Goal: Information Seeking & Learning: Understand process/instructions

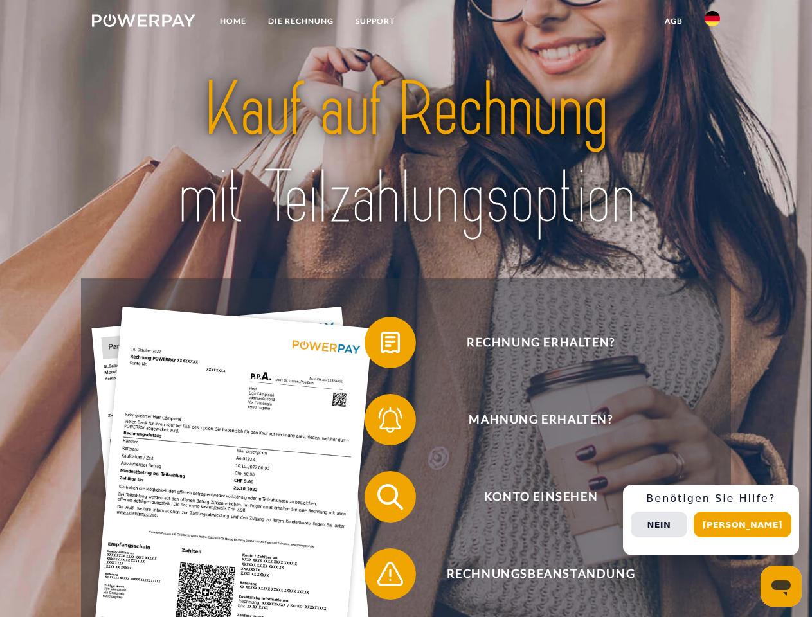
click at [143, 22] on img at bounding box center [143, 20] width 103 height 13
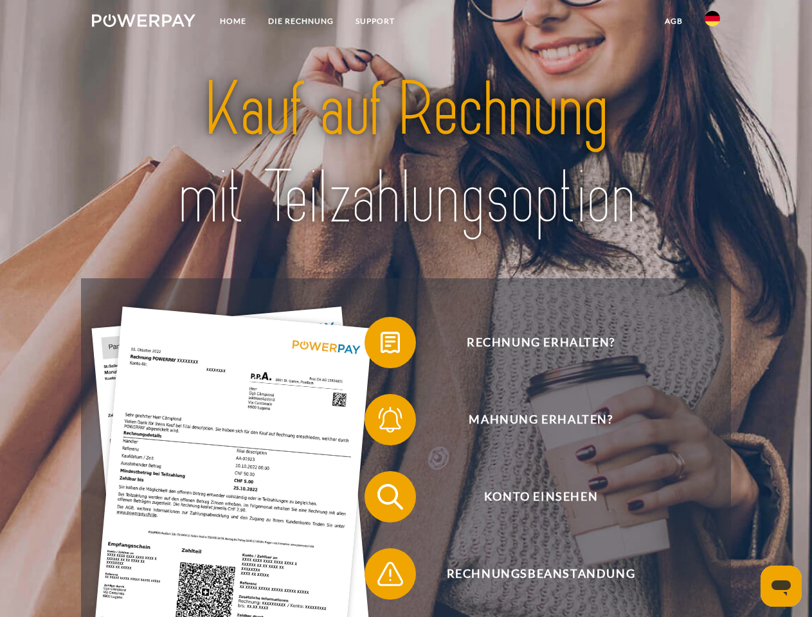
click at [712, 22] on img at bounding box center [711, 18] width 15 height 15
click at [673, 21] on link "agb" at bounding box center [674, 21] width 40 height 23
click at [380, 345] on span at bounding box center [371, 342] width 64 height 64
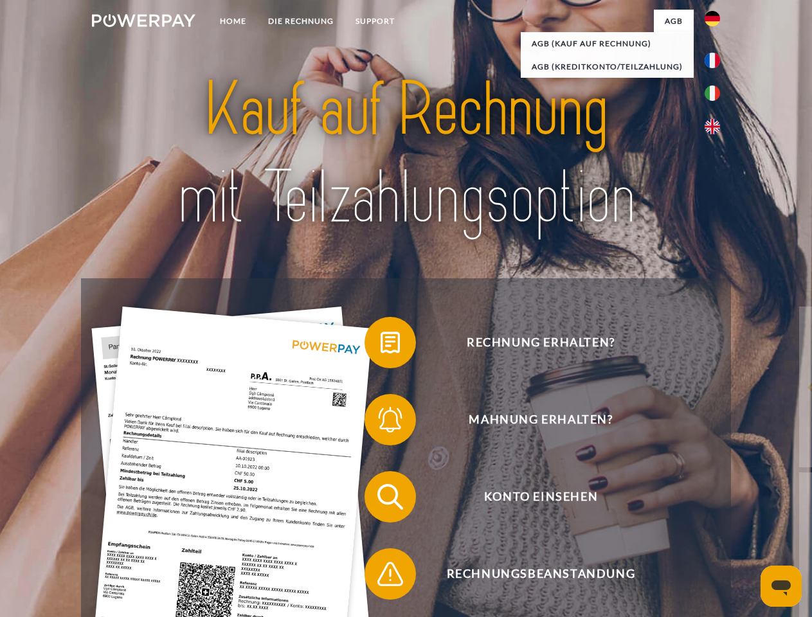
click at [380, 422] on span at bounding box center [371, 420] width 64 height 64
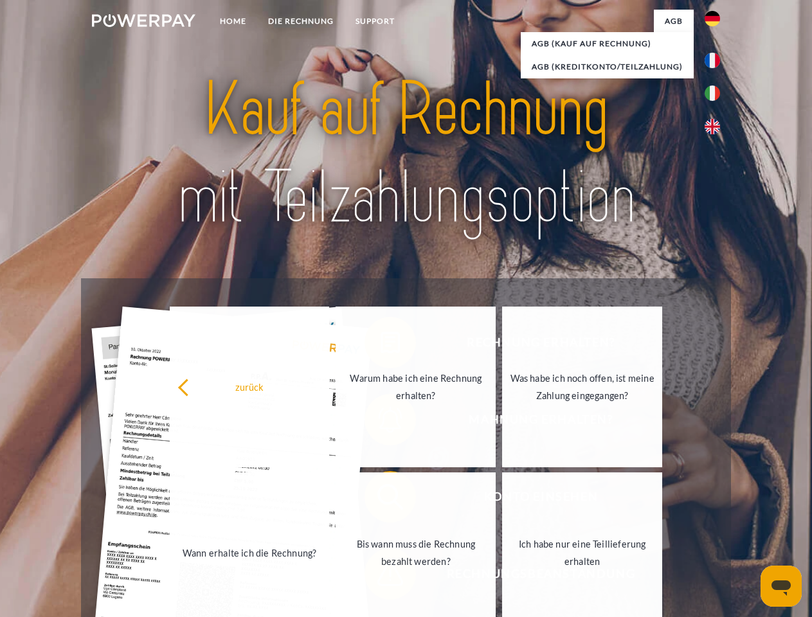
click at [380, 499] on link "Bis wann muss die Rechnung bezahlt werden?" at bounding box center [415, 552] width 160 height 161
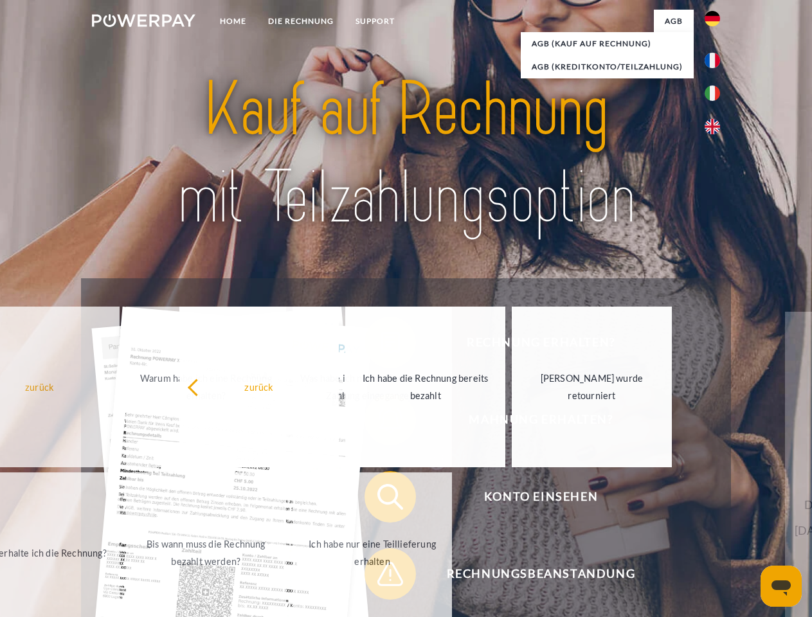
click at [380, 576] on span at bounding box center [371, 574] width 64 height 64
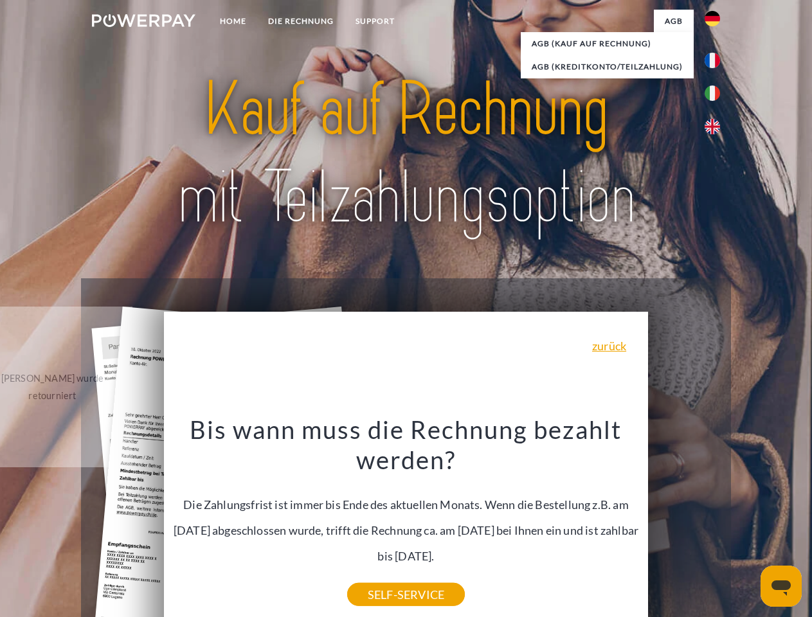
click at [715, 520] on div "Rechnung erhalten? Mahnung erhalten? Konto einsehen" at bounding box center [405, 535] width 649 height 514
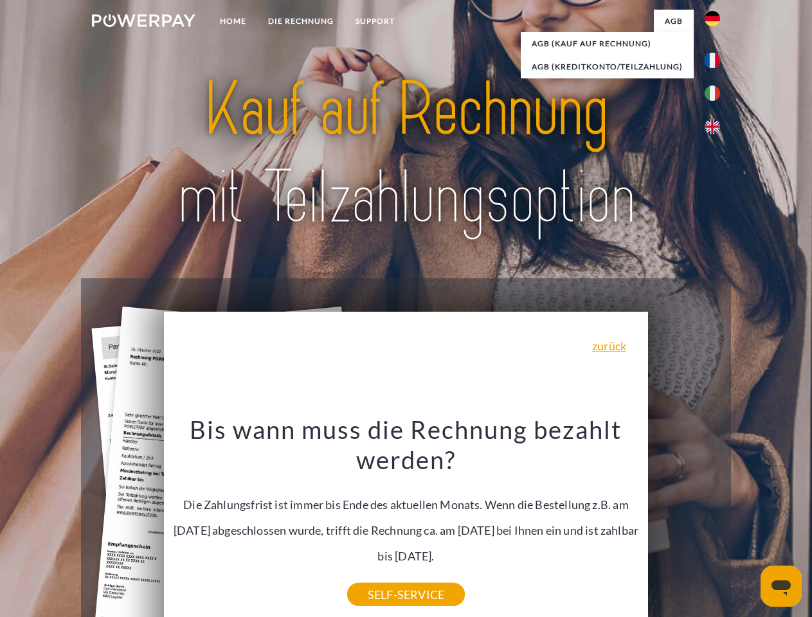
click at [684, 522] on span "Konto einsehen" at bounding box center [540, 496] width 315 height 51
click at [747, 524] on header "Home DIE RECHNUNG SUPPORT" at bounding box center [406, 443] width 812 height 887
